Goal: Complete application form: Complete application form

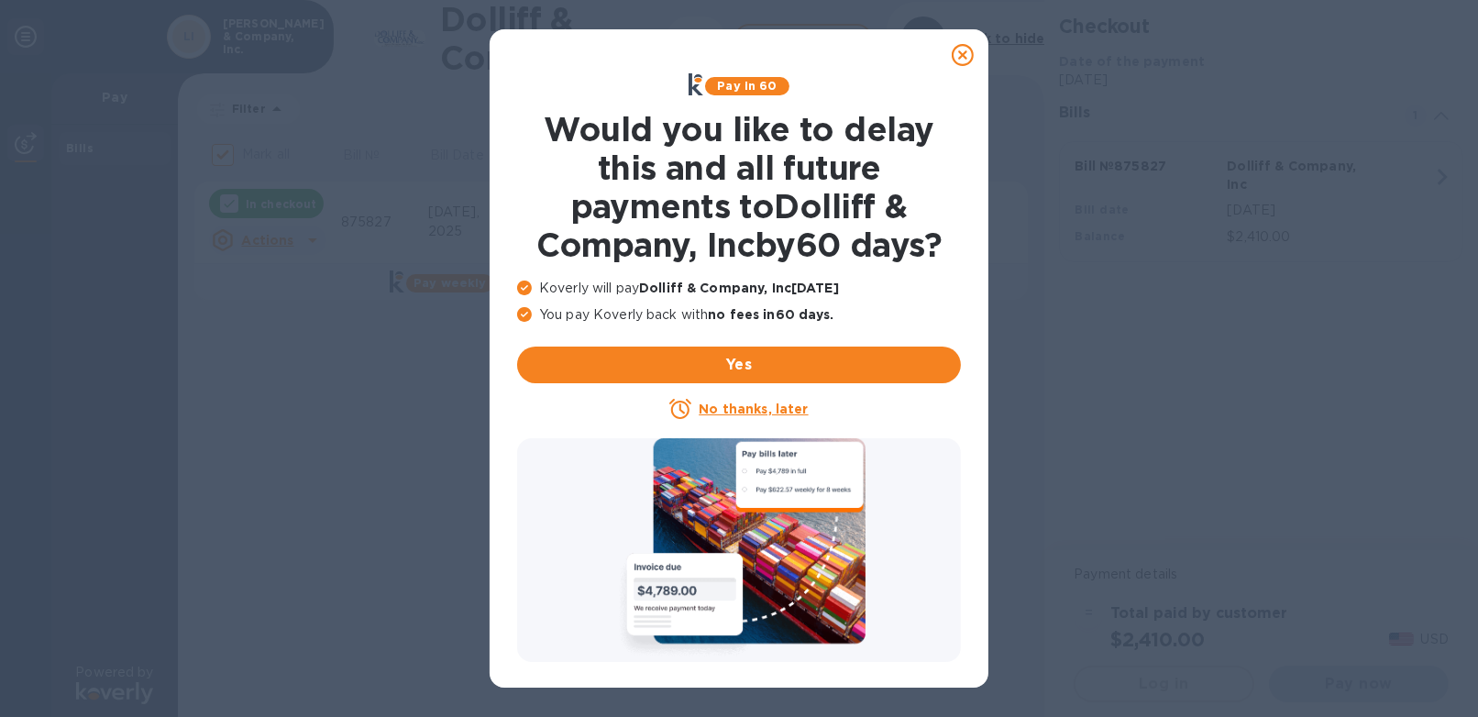
click at [773, 406] on u "No thanks, later" at bounding box center [753, 409] width 109 height 15
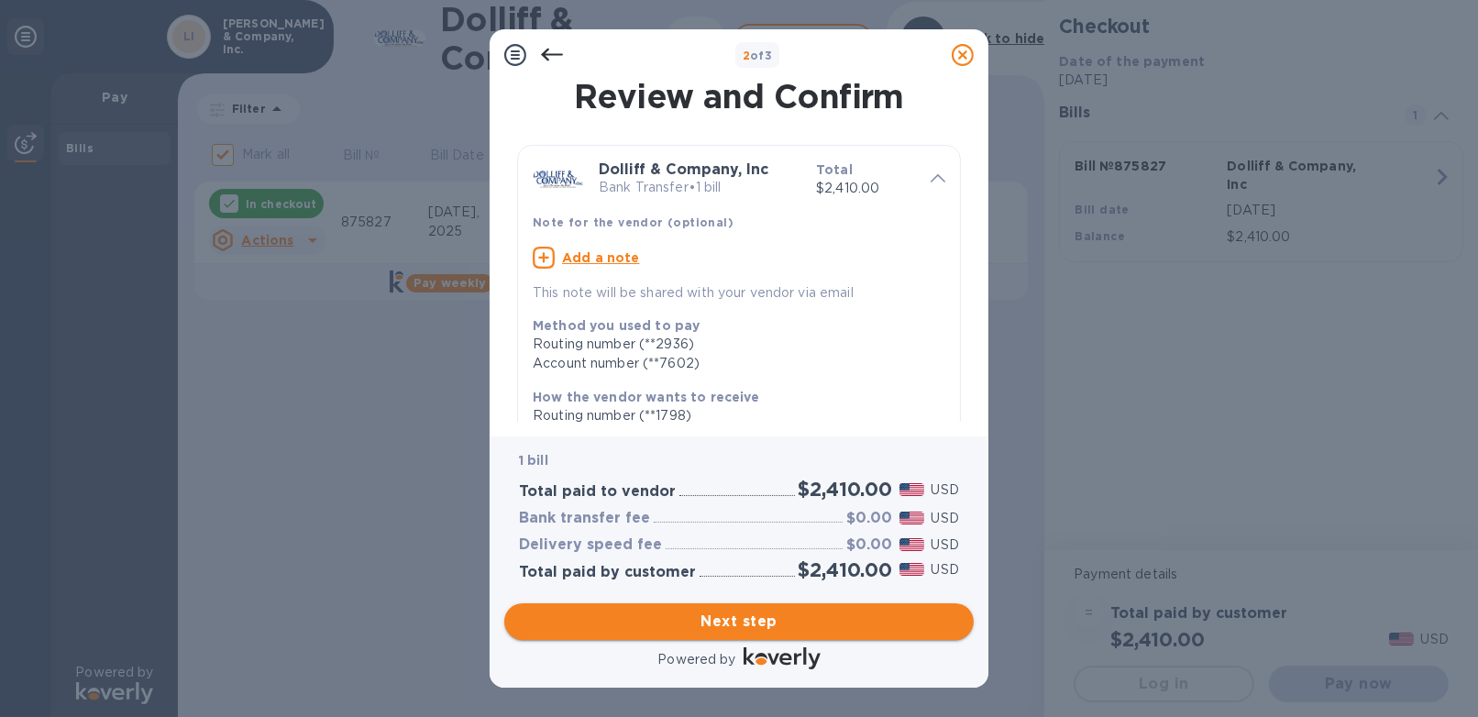
click at [772, 619] on span "Next step" at bounding box center [739, 622] width 440 height 22
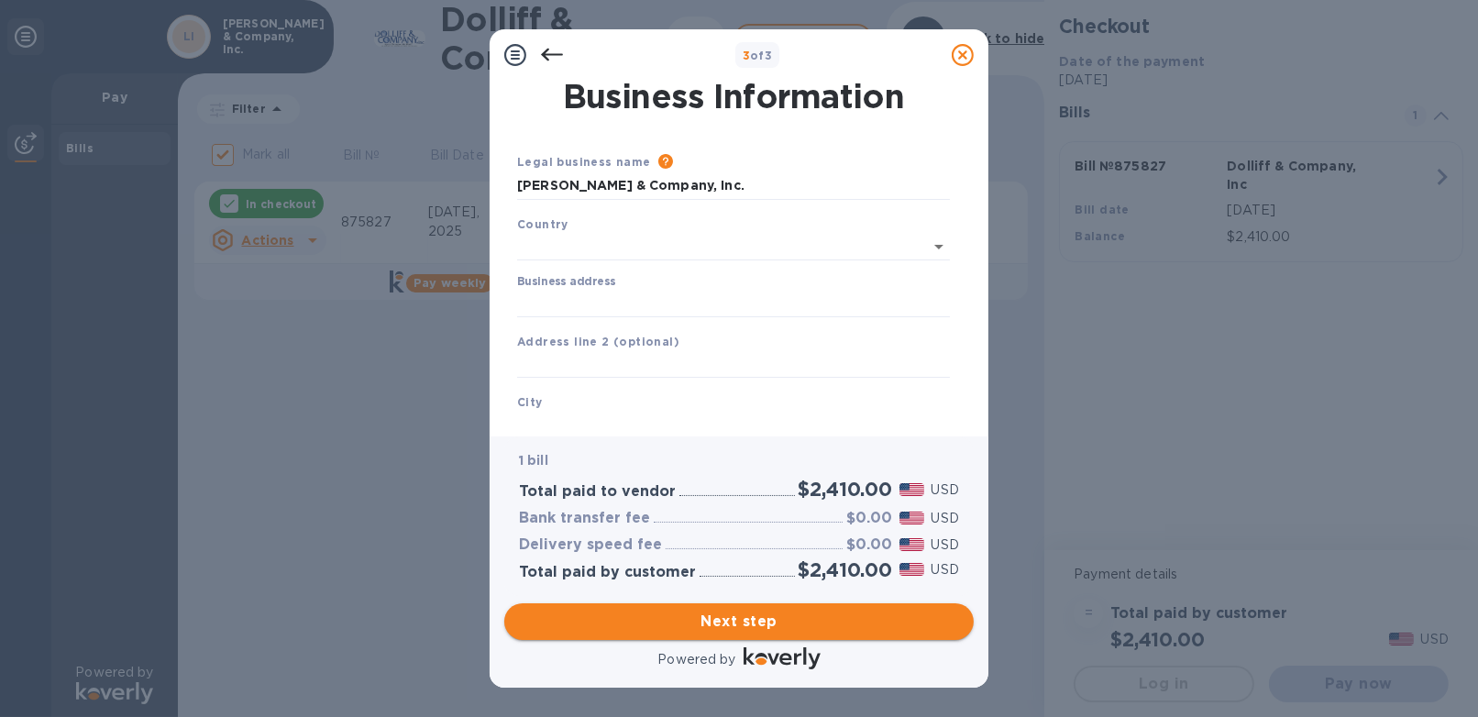
type input "[GEOGRAPHIC_DATA]"
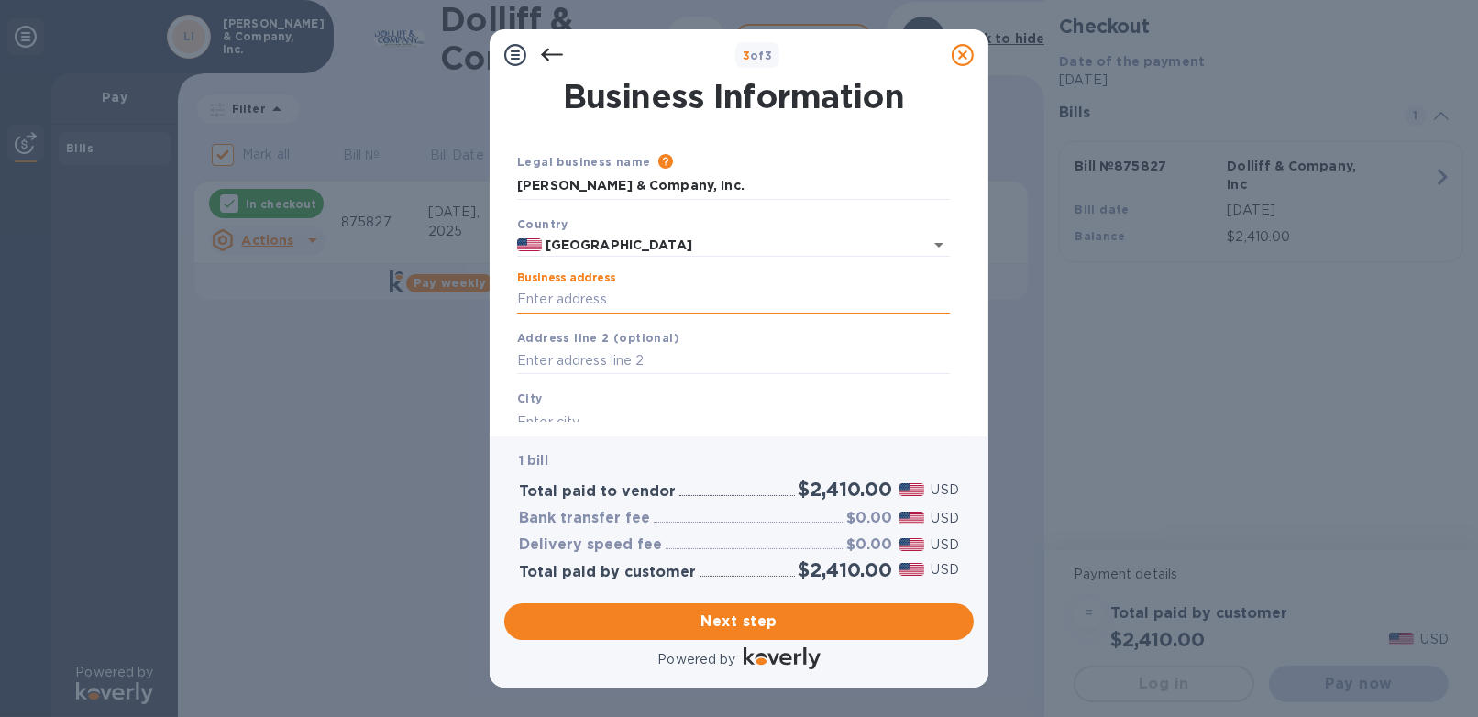
click at [580, 295] on input "Business address" at bounding box center [733, 300] width 433 height 28
type input "[STREET_ADDRESS]"
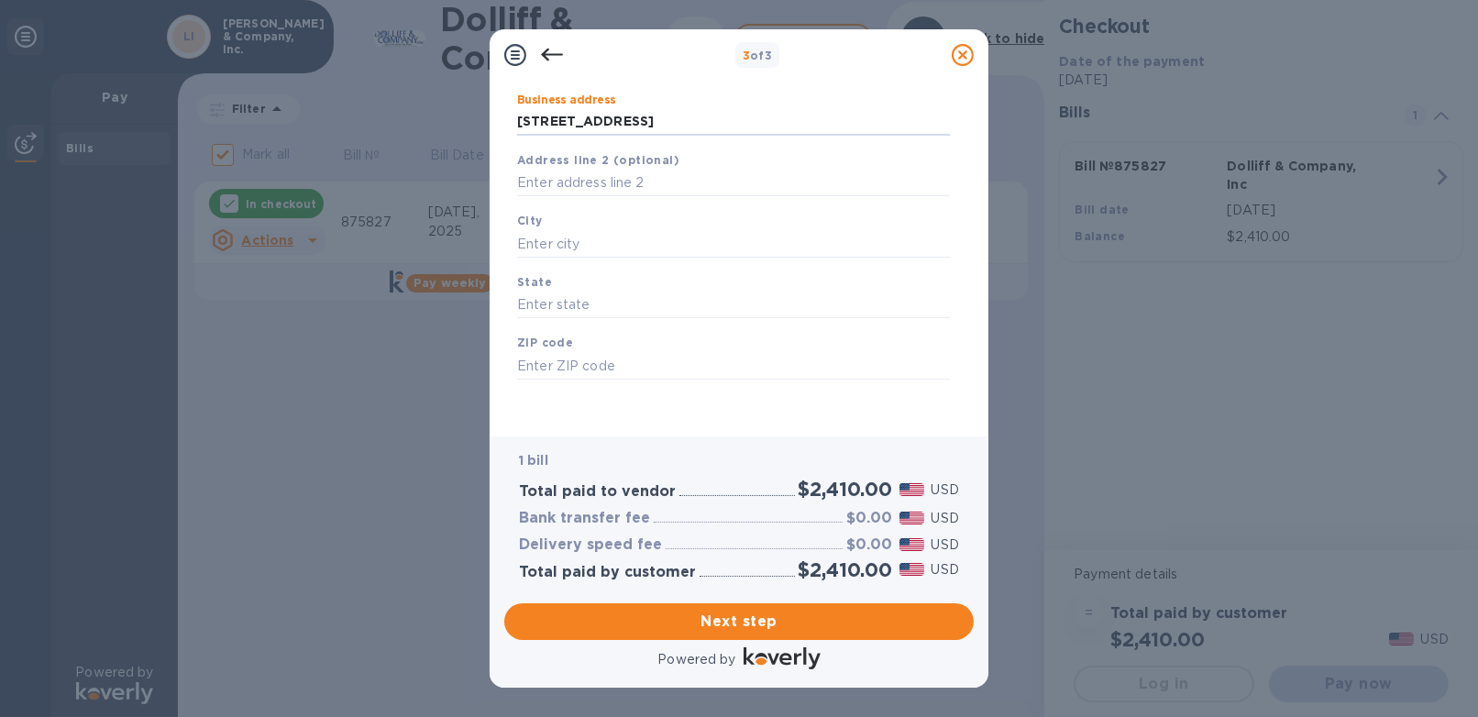
scroll to position [179, 0]
click at [571, 241] on input "text" at bounding box center [733, 243] width 433 height 28
type input "Ashland"
type input "NH"
type input "03217"
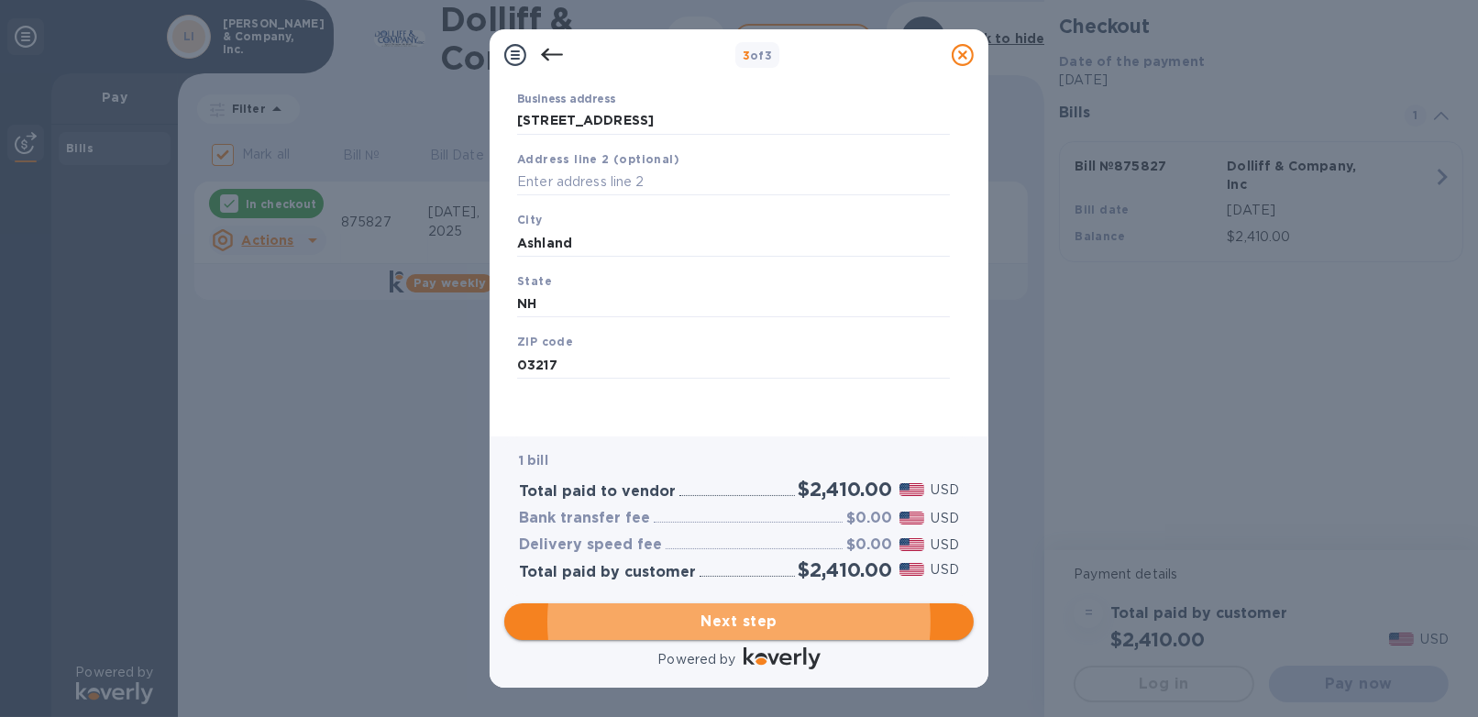
click at [696, 618] on span "Next step" at bounding box center [739, 622] width 440 height 22
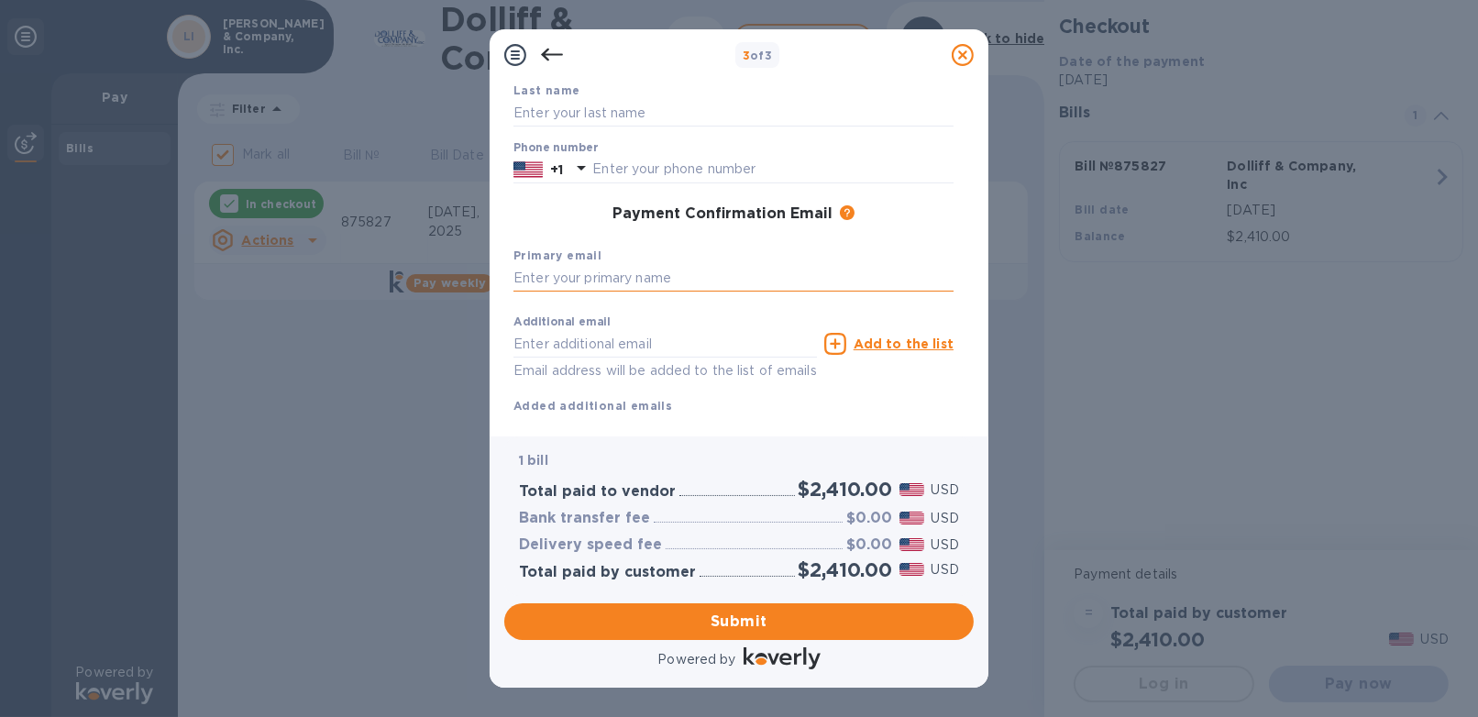
click at [676, 281] on input "text" at bounding box center [734, 279] width 440 height 28
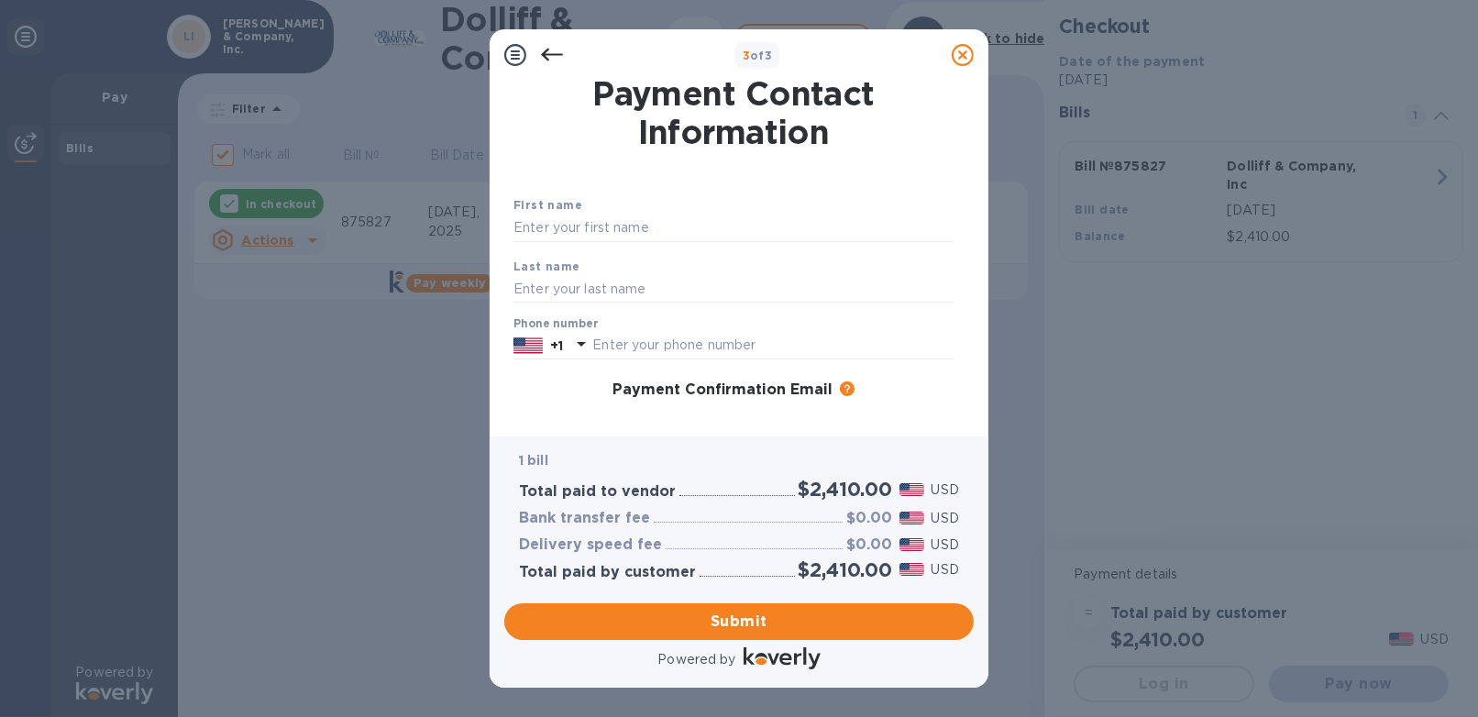
scroll to position [0, 0]
click at [622, 239] on input "text" at bounding box center [734, 231] width 440 height 28
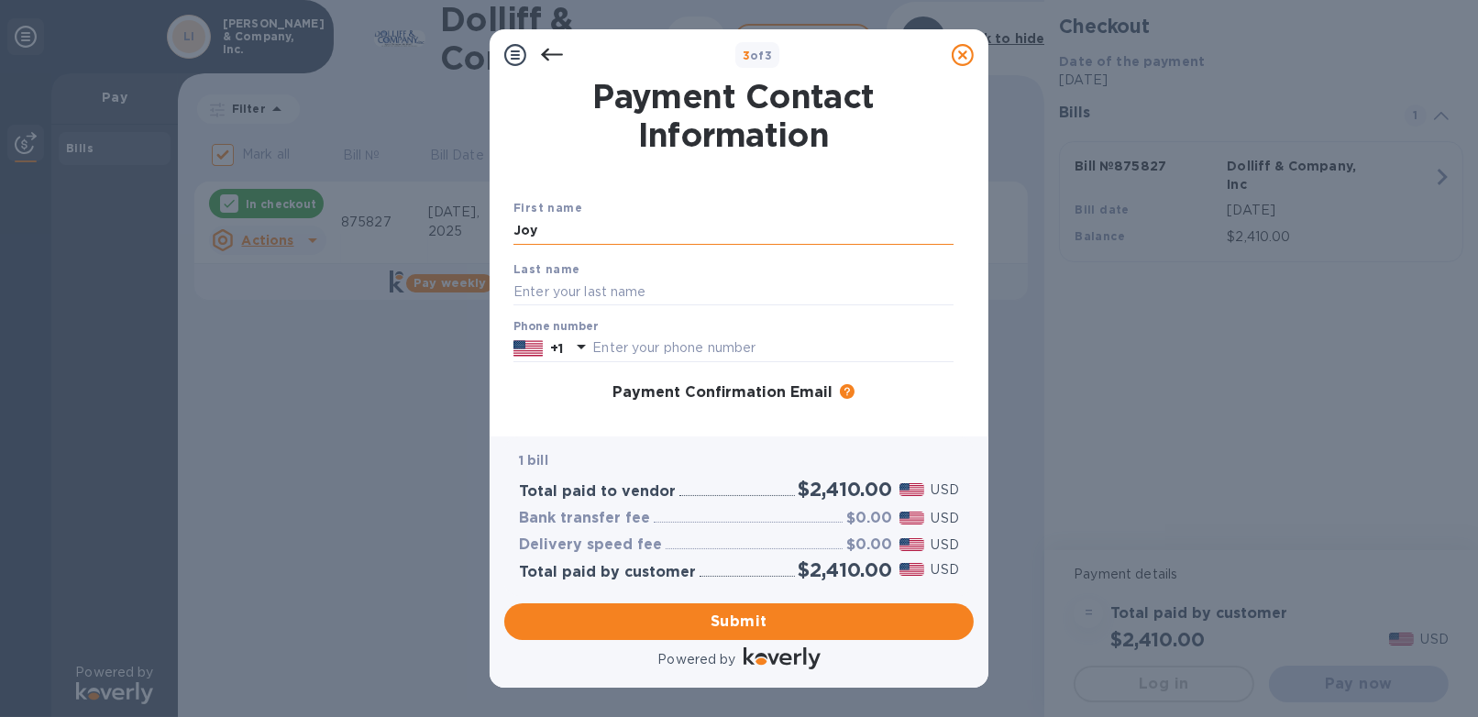
type input "Joy"
type input "[PERSON_NAME]"
type input "6039683351"
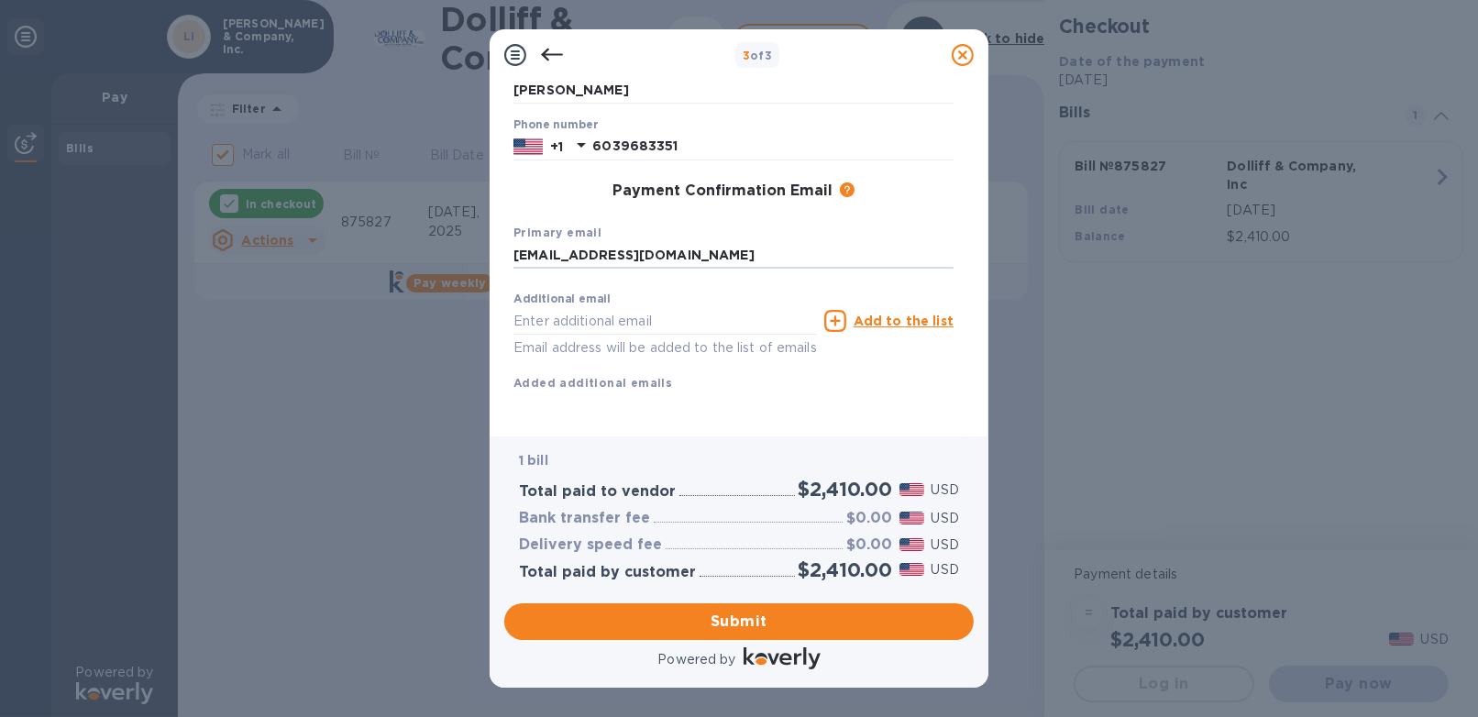
type input "[EMAIL_ADDRESS][DOMAIN_NAME]"
click at [745, 610] on button "Submit" at bounding box center [739, 621] width 470 height 37
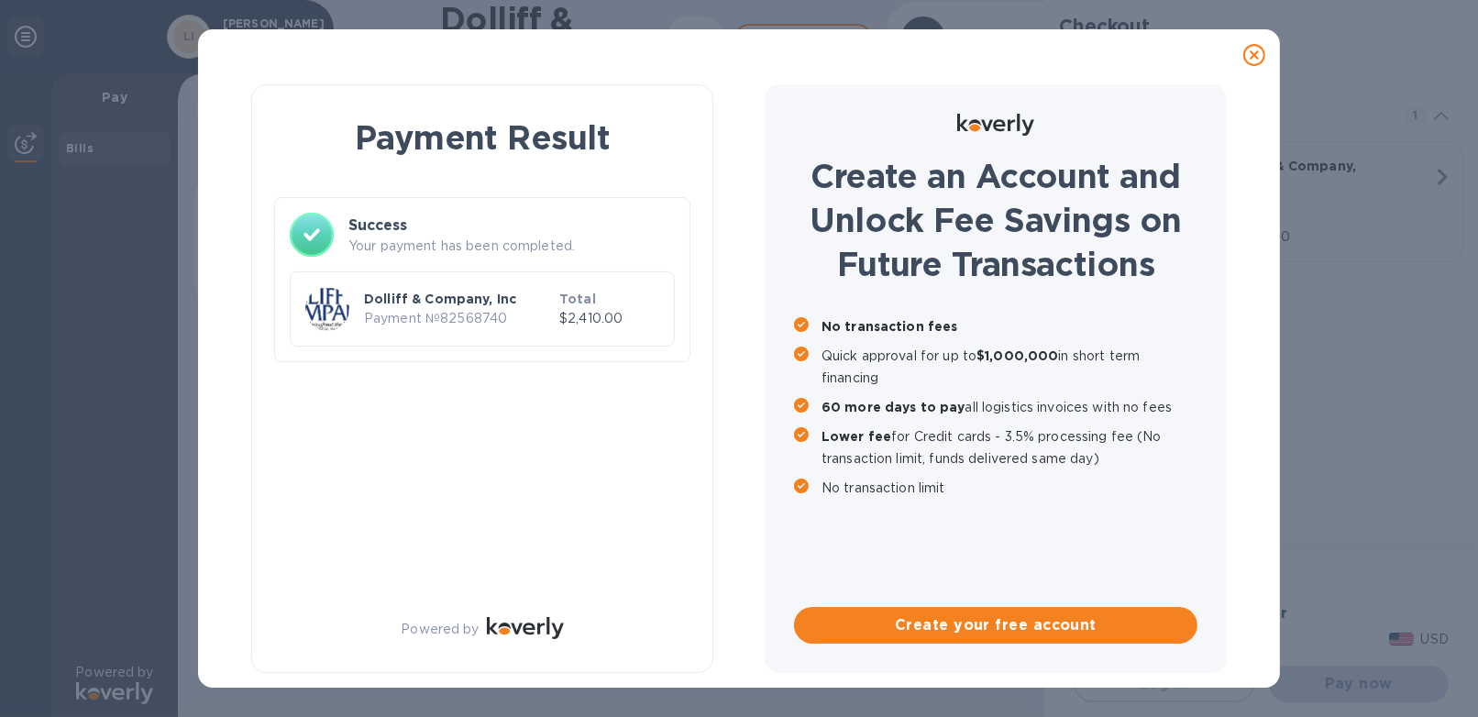
checkbox input "false"
